Goal: Task Accomplishment & Management: Complete application form

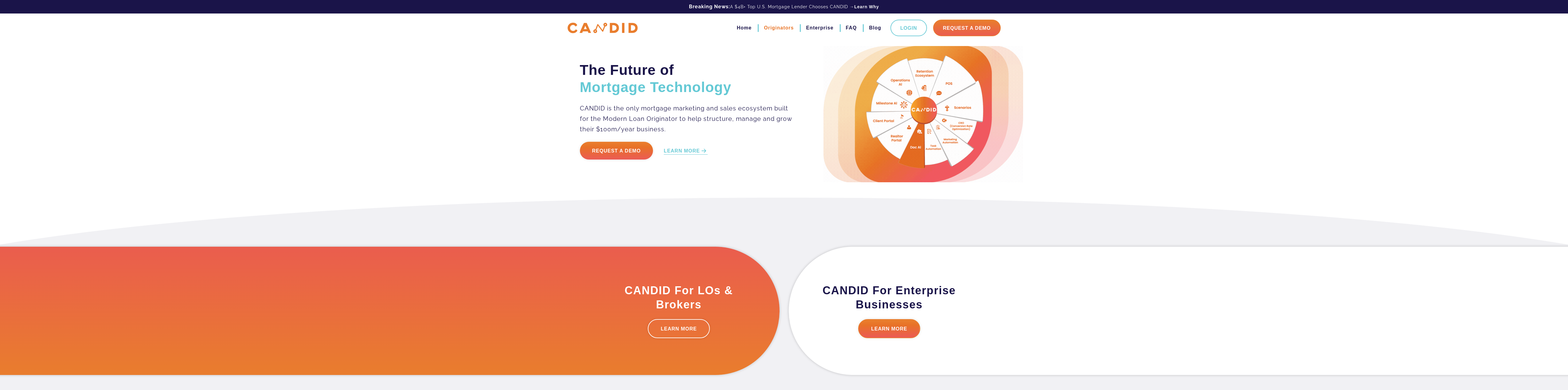
click at [786, 28] on link "Originators" at bounding box center [779, 27] width 30 height 10
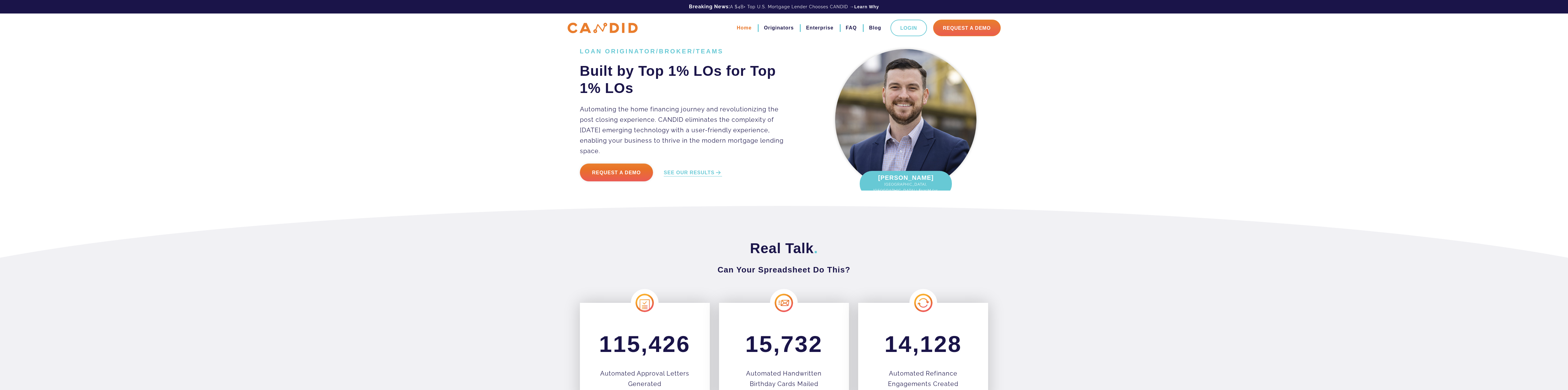
click at [746, 29] on link "Home" at bounding box center [744, 27] width 15 height 10
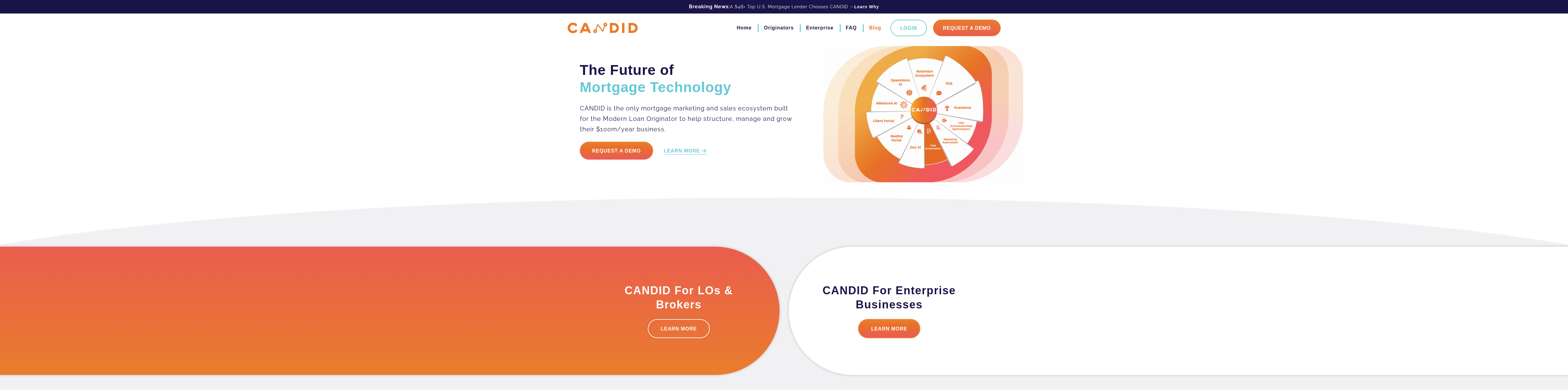
click at [872, 30] on link "Blog" at bounding box center [875, 27] width 12 height 10
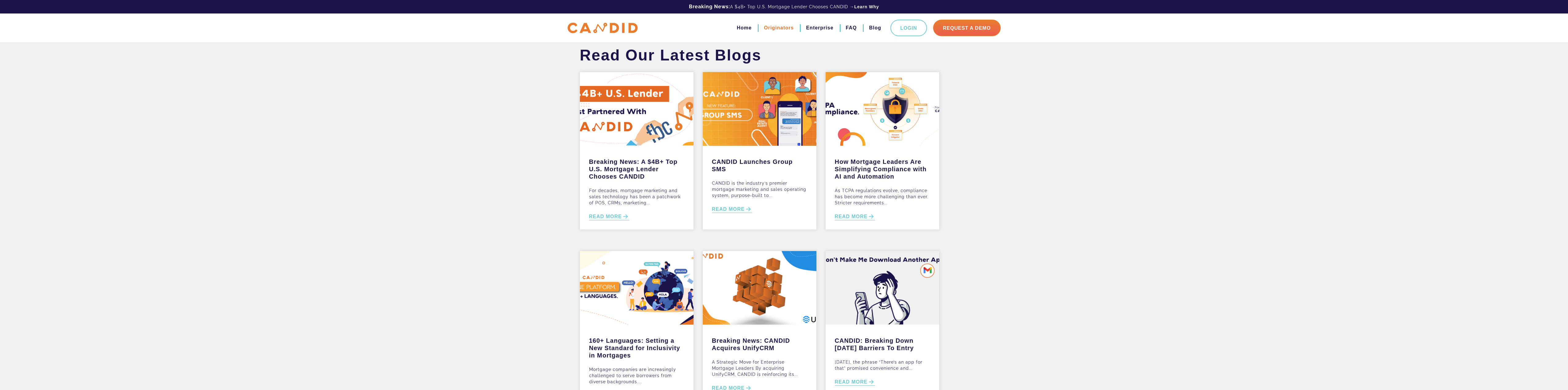
click at [776, 27] on link "Originators" at bounding box center [779, 27] width 30 height 10
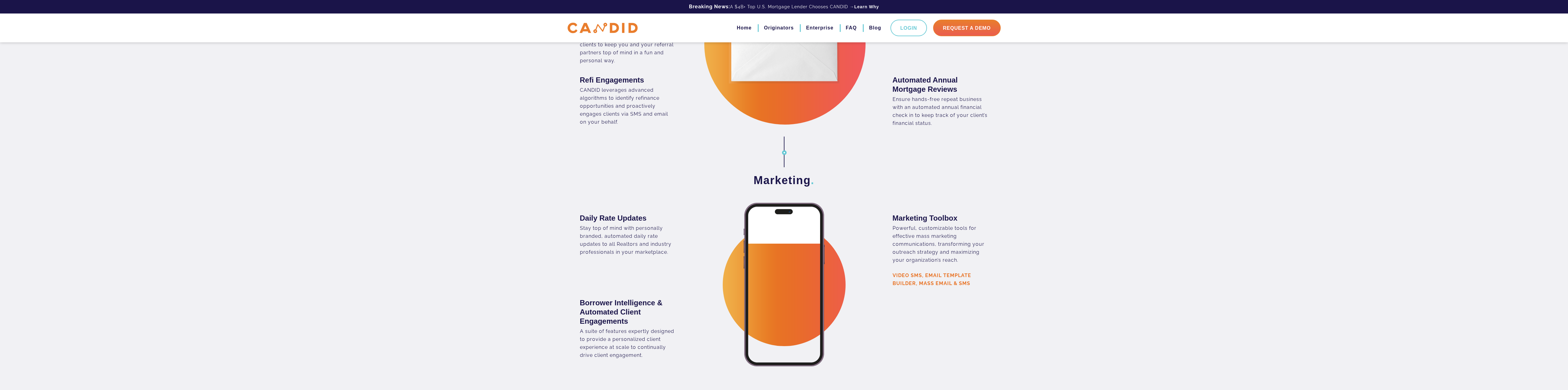
scroll to position [1013, 0]
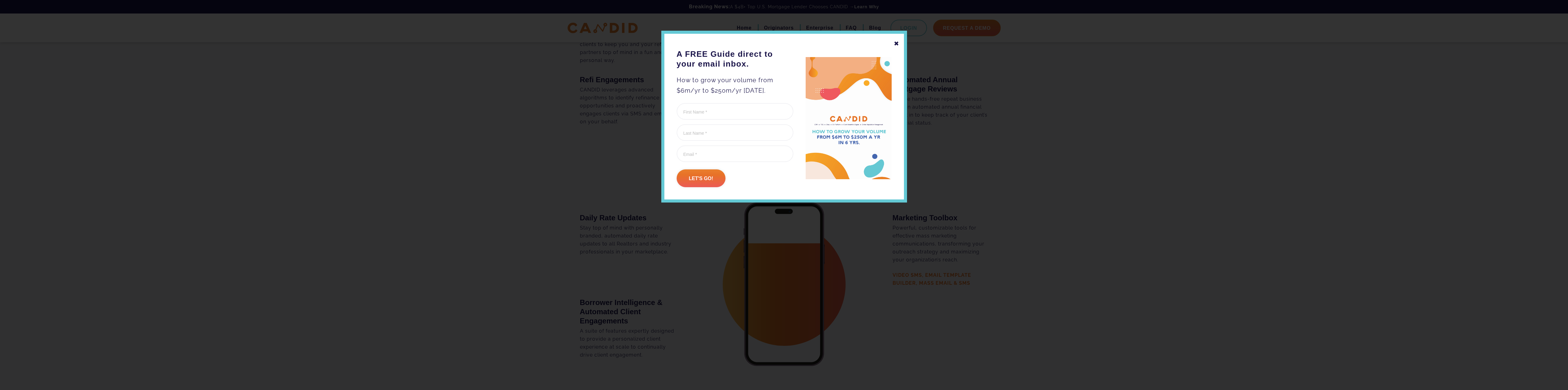
click at [895, 44] on div "✖" at bounding box center [896, 43] width 5 height 10
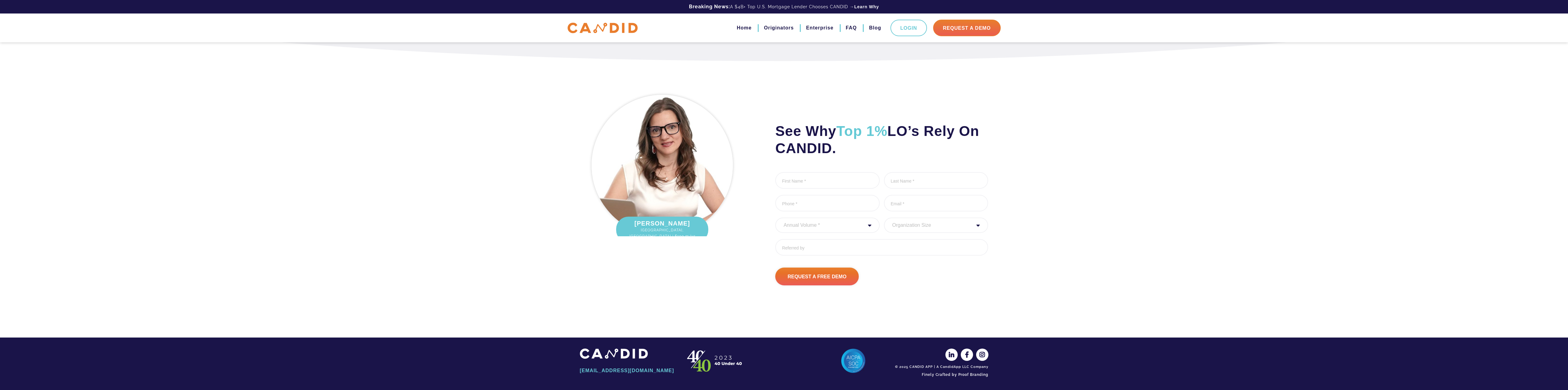
scroll to position [1948, 0]
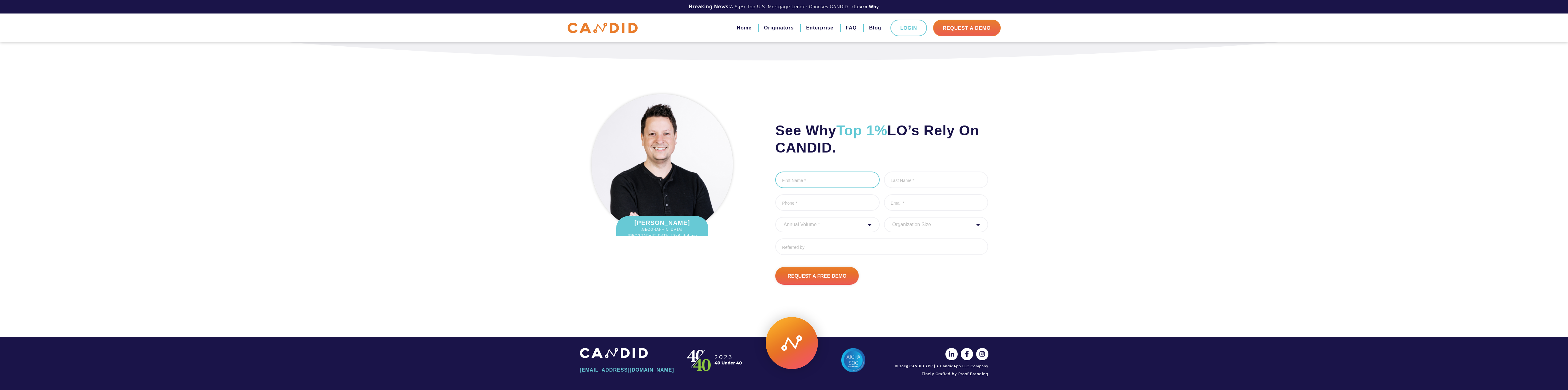
click at [825, 178] on input "First Name *" at bounding box center [828, 179] width 105 height 16
type input "Joseph"
type input "Lovrek"
type input "2813005260"
type input "joelovrek@gmail.com"
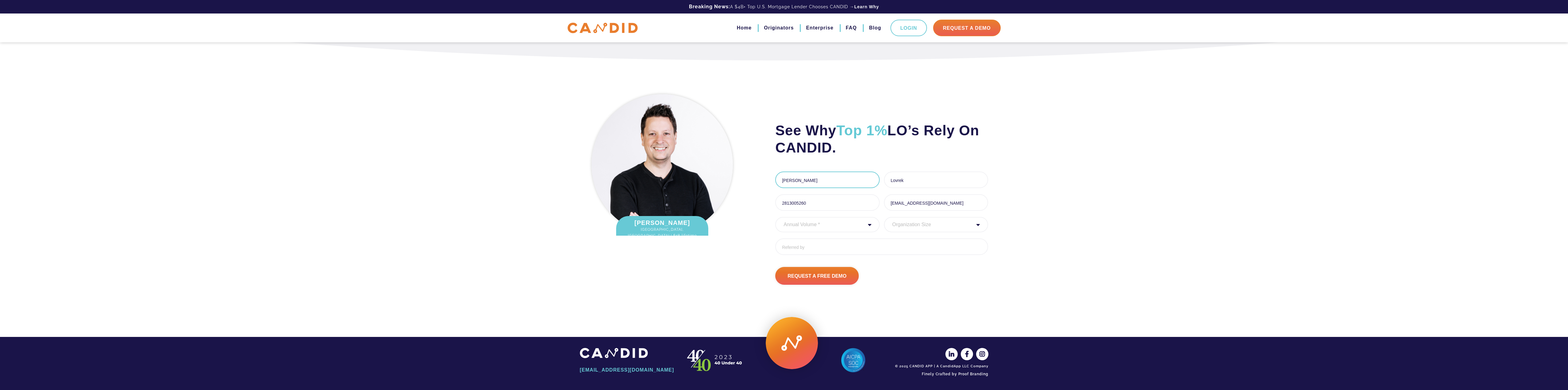
type input "(281) 300-5260"
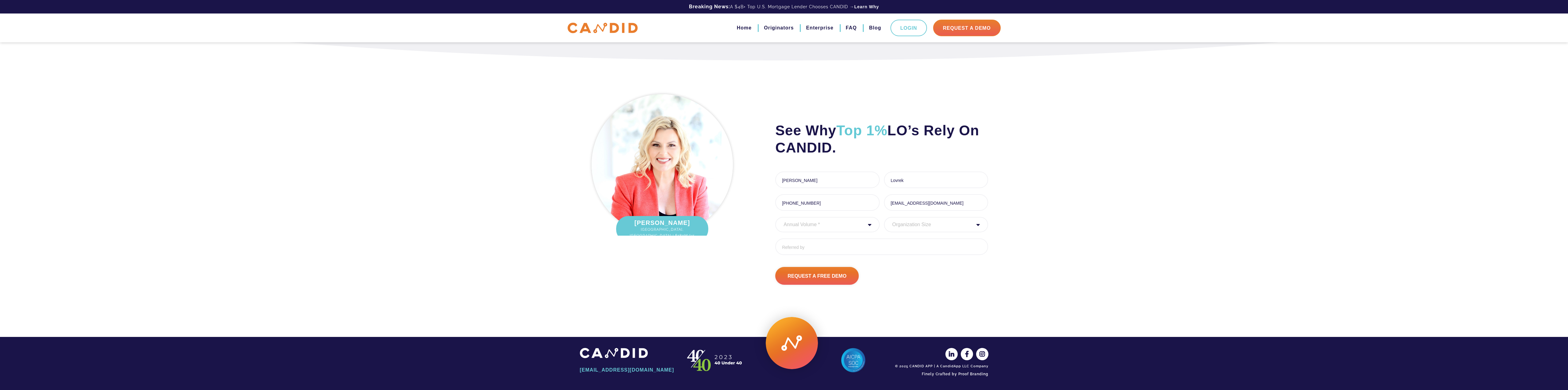
click at [819, 224] on select "Annual Volume * 0 to 25M 25M to 50M 50M to 75M 75M to 100M 100M to 150M 150M to…" at bounding box center [828, 225] width 105 height 15
select select "250000000"
click at [775, 217] on select "Annual Volume * 0 to 25M 25M to 50M 50M to 75M 75M to 100M 100M to 150M 150M to…" at bounding box center [828, 225] width 105 height 15
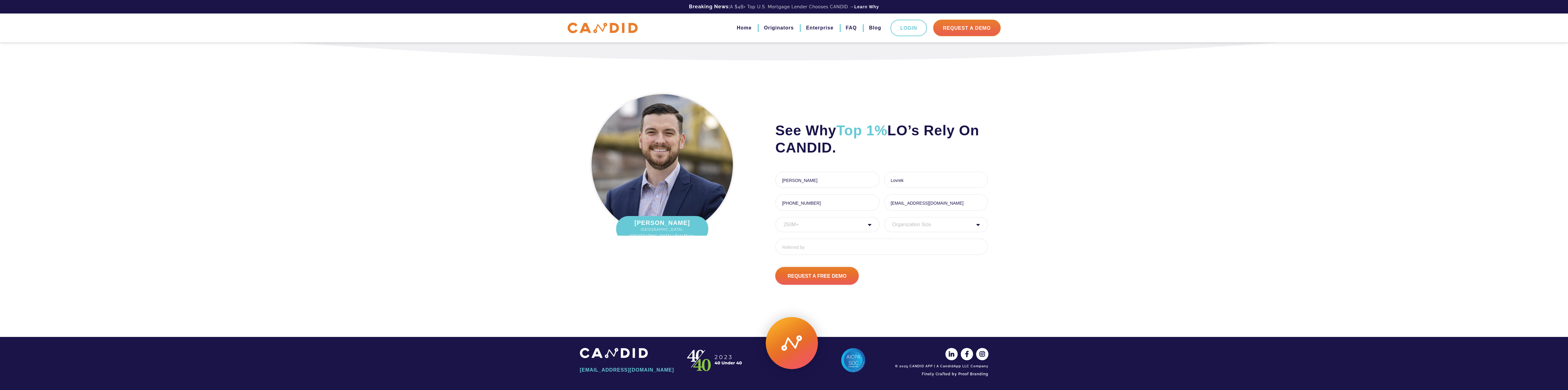
click at [921, 225] on select "Organization Size 1 - 10 11 - 50 51 - 100 101 - 200 201 - 300 300 - 500 501+" at bounding box center [936, 225] width 105 height 15
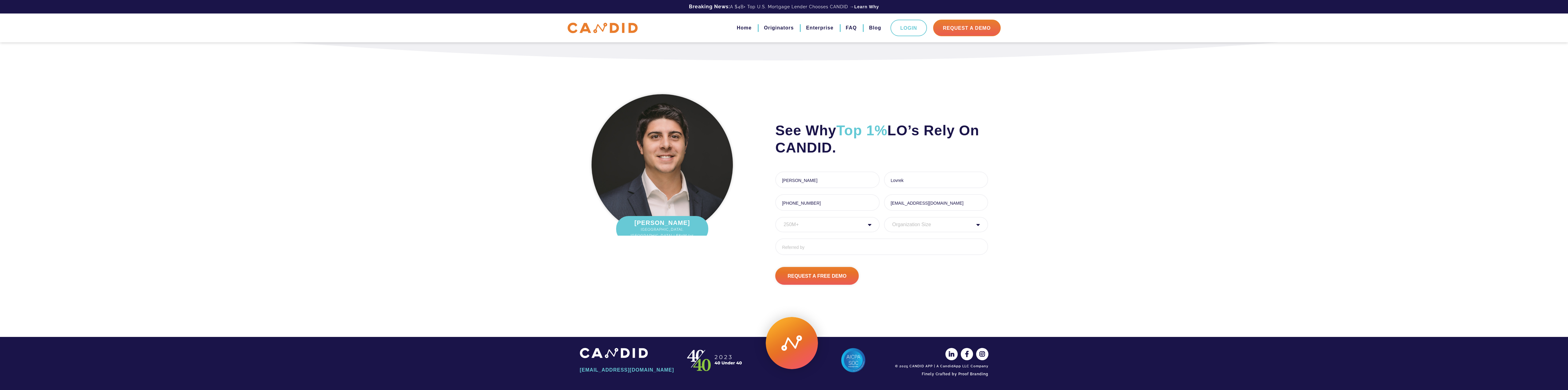
select select "1 - 10"
click at [884, 217] on select "Organization Size 1 - 10 11 - 50 51 - 100 101 - 200 201 - 300 300 - 500 501+" at bounding box center [936, 225] width 105 height 15
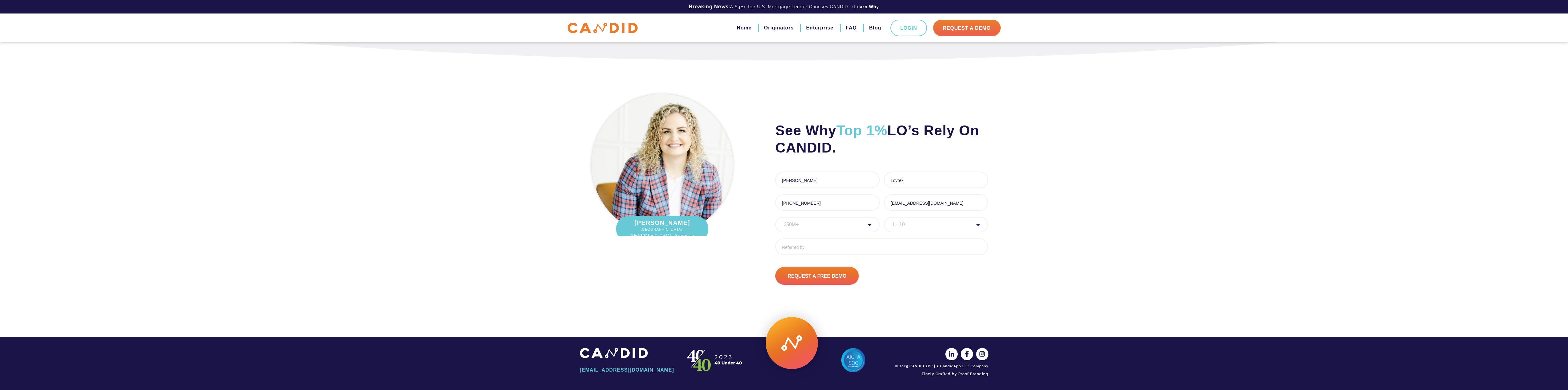
click at [830, 223] on select "Annual Volume * 0 to 25M 25M to 50M 50M to 75M 75M to 100M 100M to 150M 150M to…" at bounding box center [828, 225] width 105 height 15
select select "50000000"
click at [775, 217] on select "Annual Volume * 0 to 25M 25M to 50M 50M to 75M 75M to 100M 100M to 150M 150M to…" at bounding box center [828, 225] width 105 height 15
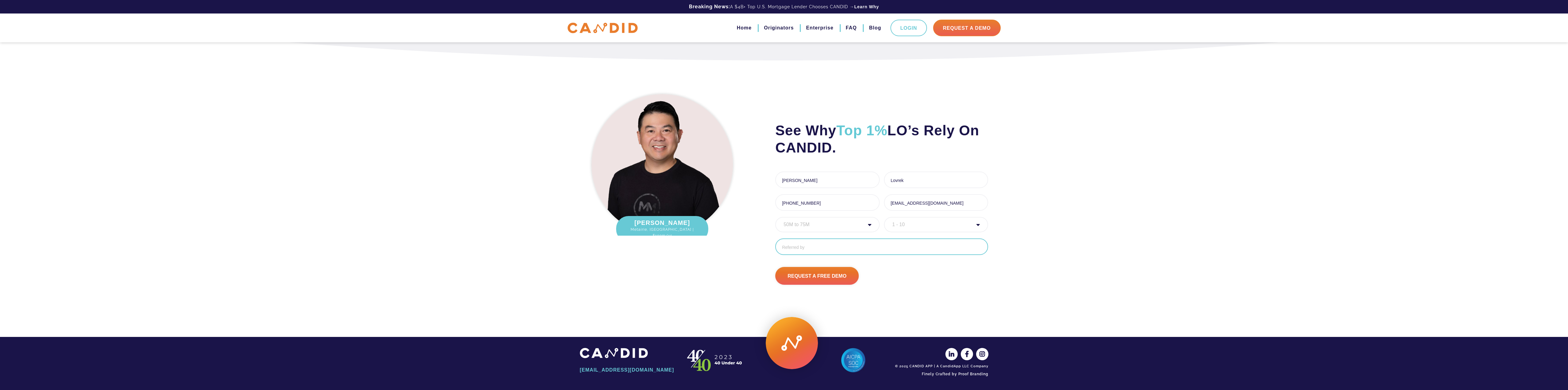
click at [828, 243] on input "Referred By" at bounding box center [882, 246] width 213 height 16
click at [819, 277] on input "Request A Free Demo" at bounding box center [817, 276] width 83 height 18
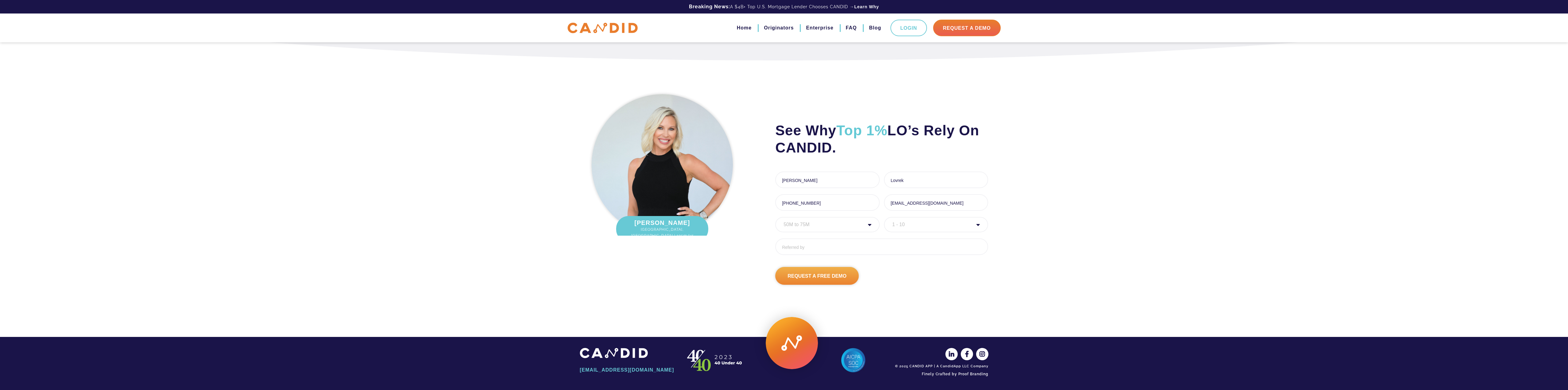
click at [824, 276] on input "Request A Free Demo" at bounding box center [817, 276] width 83 height 18
